Goal: Task Accomplishment & Management: Manage account settings

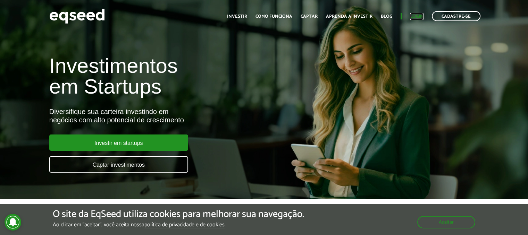
click at [419, 16] on link "Login" at bounding box center [417, 16] width 14 height 5
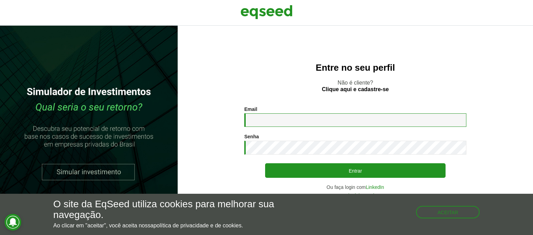
click at [395, 117] on input "Email *" at bounding box center [355, 121] width 222 height 14
type input "**********"
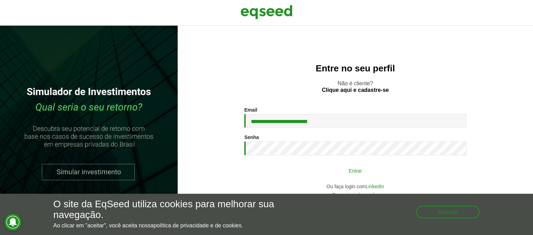
click at [349, 167] on button "Entrar" at bounding box center [355, 170] width 180 height 13
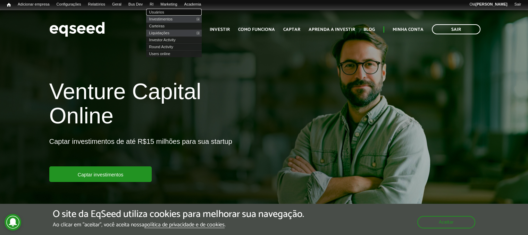
click at [165, 10] on link "Usuários" at bounding box center [174, 12] width 56 height 7
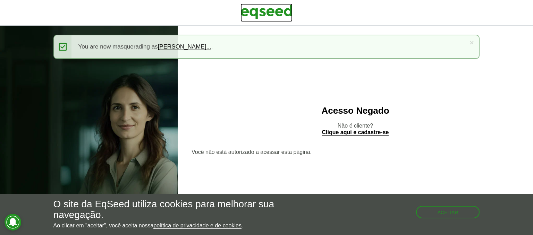
click at [253, 14] on img at bounding box center [267, 11] width 52 height 17
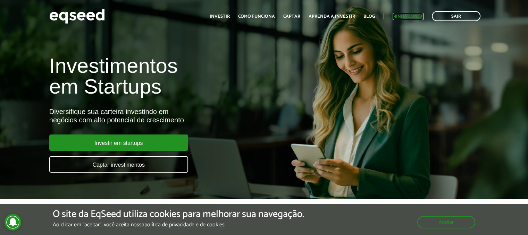
click at [412, 17] on link "Minha conta" at bounding box center [408, 16] width 31 height 5
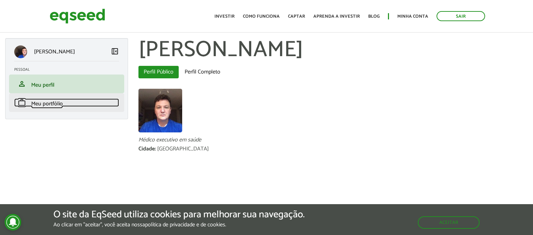
click at [86, 99] on link "work Meu portfólio" at bounding box center [66, 103] width 105 height 8
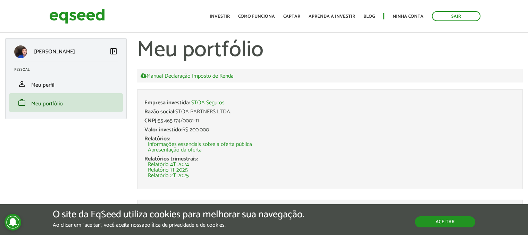
click at [460, 227] on button "Aceitar" at bounding box center [445, 222] width 60 height 11
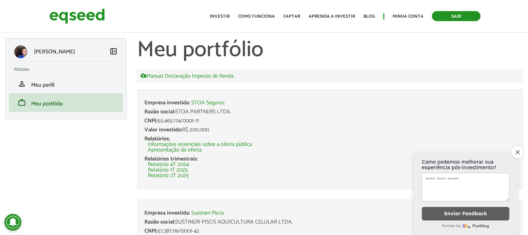
click at [458, 19] on link "Sair" at bounding box center [456, 16] width 49 height 10
